Goal: Check status: Check status

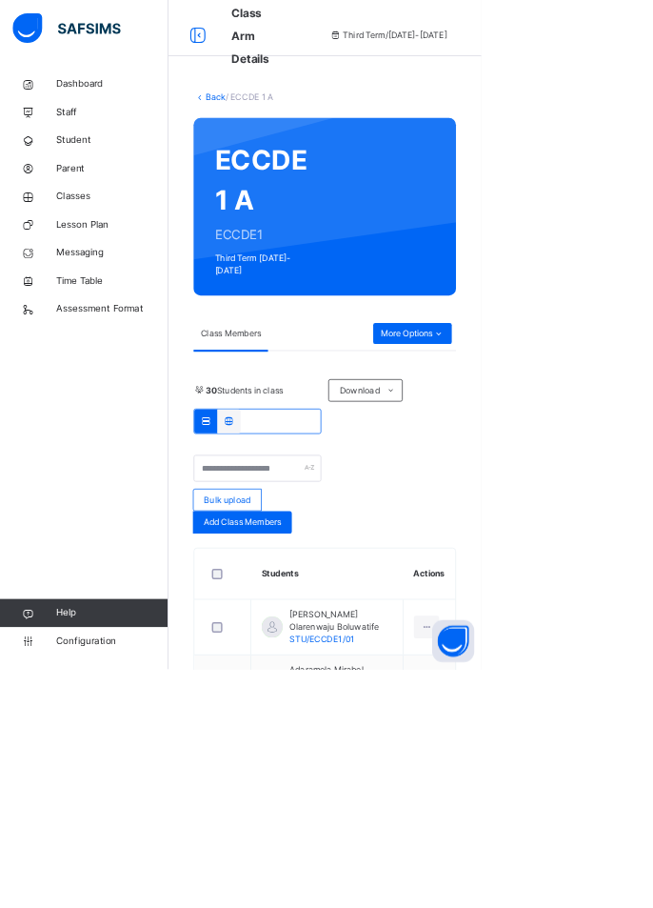
click at [579, 444] on span "More Options" at bounding box center [560, 452] width 88 height 17
click at [415, 429] on div "Class Members" at bounding box center [385, 452] width 244 height 46
click at [92, 350] on span "Broadsheet" at bounding box center [152, 342] width 152 height 19
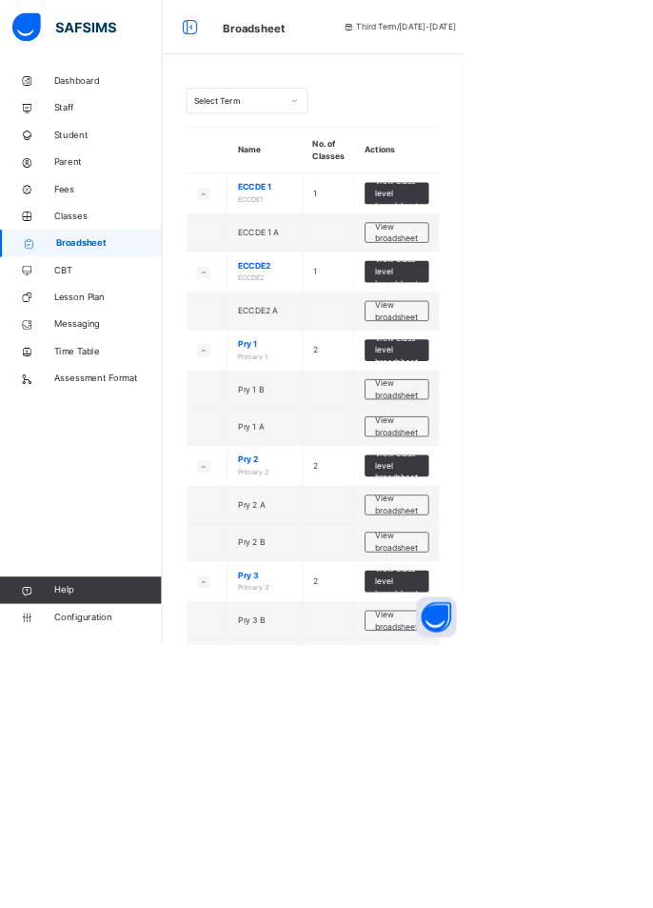
click at [561, 386] on span "View class level broadsheet" at bounding box center [560, 382] width 62 height 51
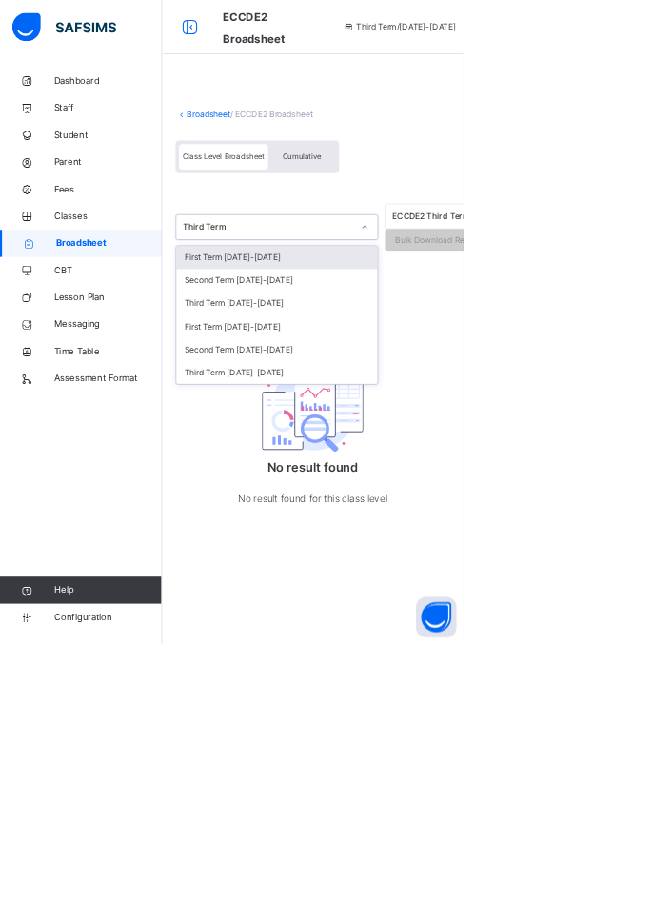
click at [307, 537] on div "Third Term [DATE]-[DATE]" at bounding box center [391, 525] width 284 height 32
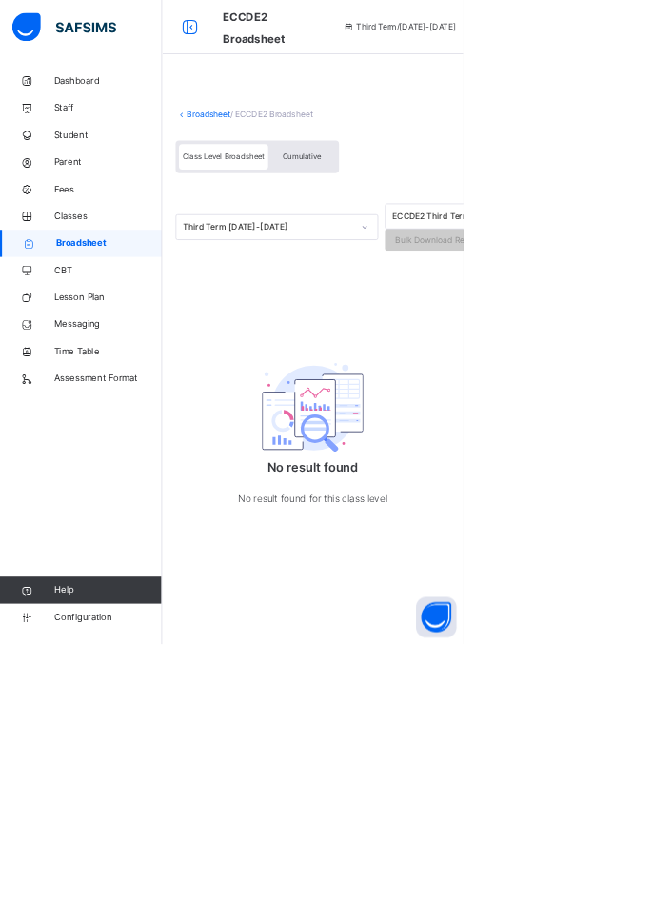
click at [291, 224] on span "Class Level Broadsheet" at bounding box center [315, 220] width 116 height 13
click at [269, 156] on link "Broadsheet" at bounding box center [294, 160] width 61 height 14
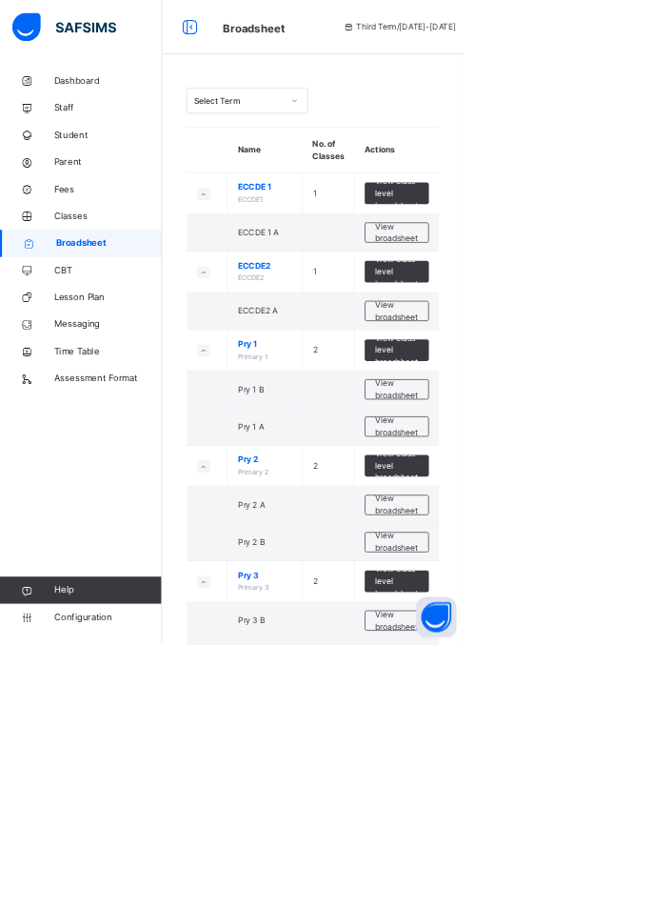
click at [538, 438] on span "View broadsheet" at bounding box center [559, 438] width 60 height 34
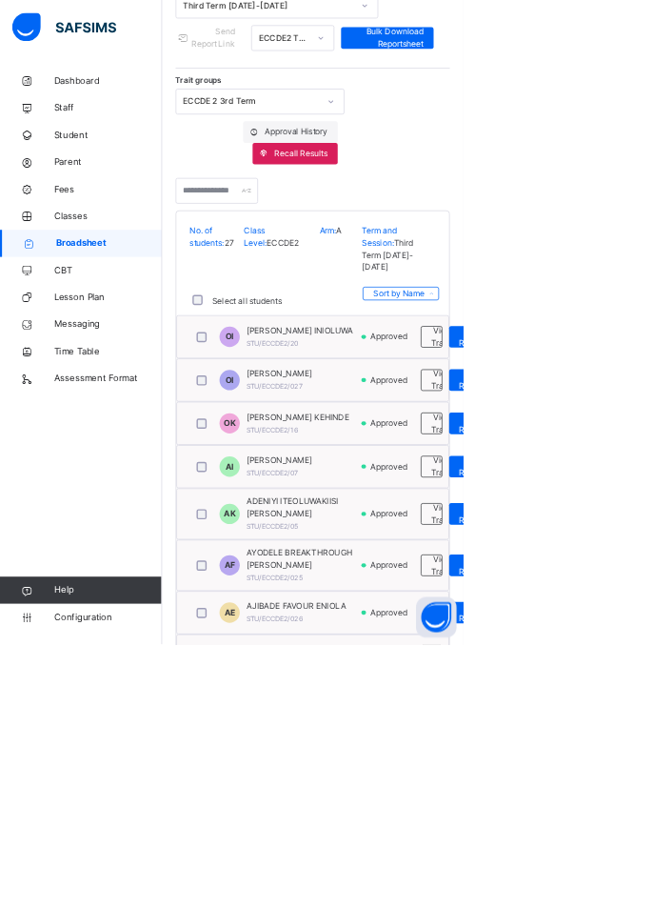
scroll to position [278, 0]
